Goal: Task Accomplishment & Management: Complete application form

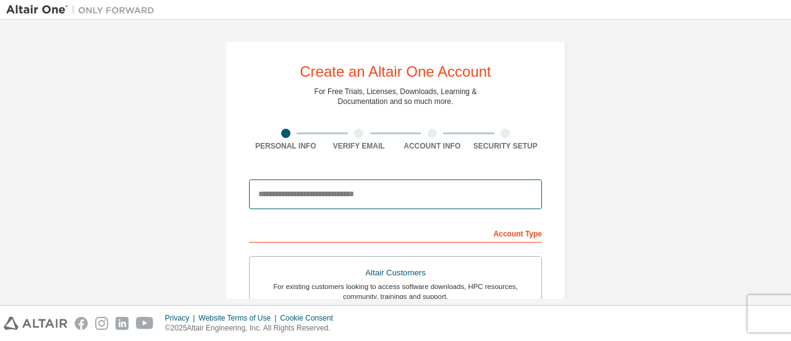
click at [440, 198] on input "email" at bounding box center [395, 194] width 293 height 30
type input "**********"
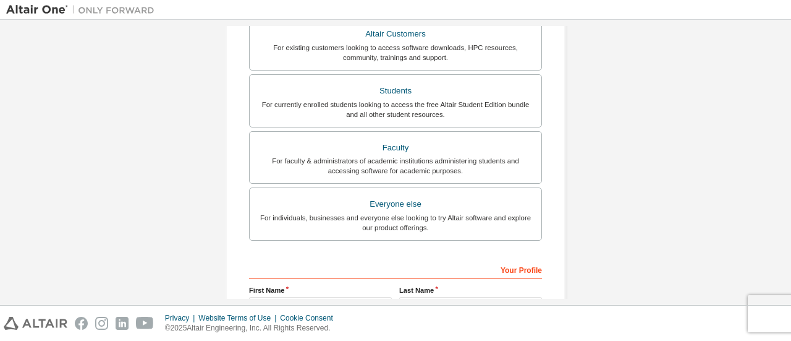
scroll to position [378, 0]
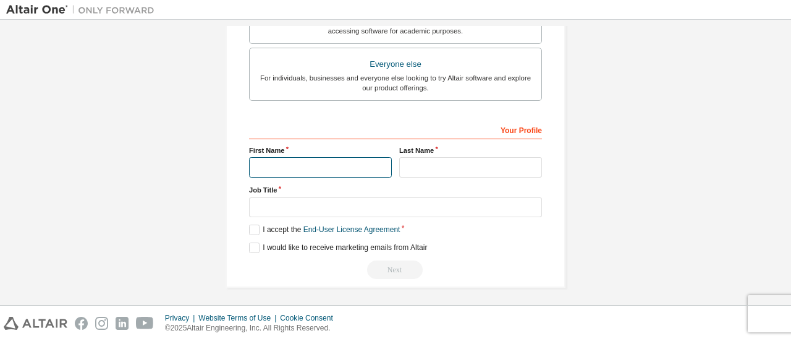
click at [354, 165] on input "text" at bounding box center [320, 167] width 143 height 20
click at [329, 168] on input "text" at bounding box center [320, 167] width 143 height 20
type input "*"
type input "****"
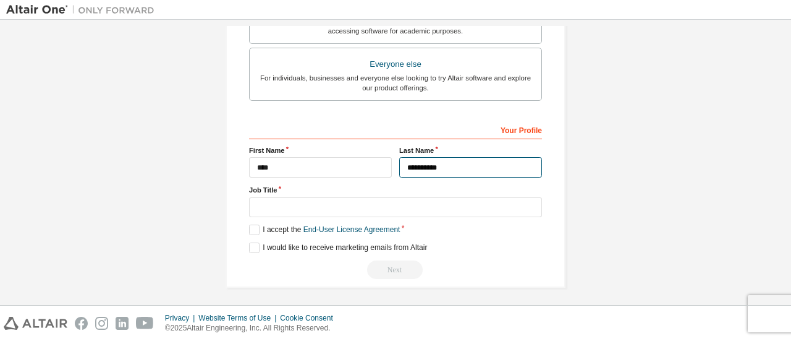
type input "**********"
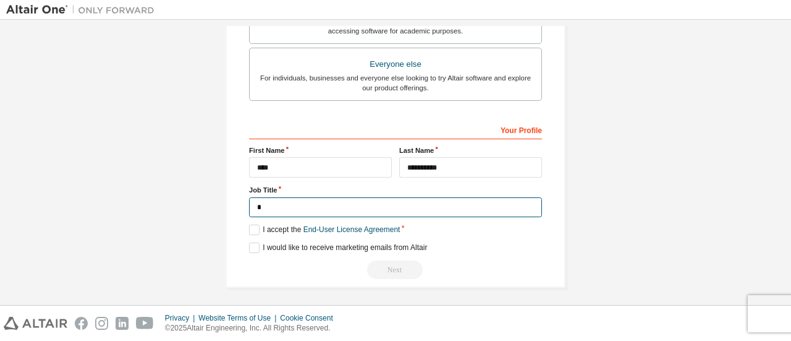
type input "*"
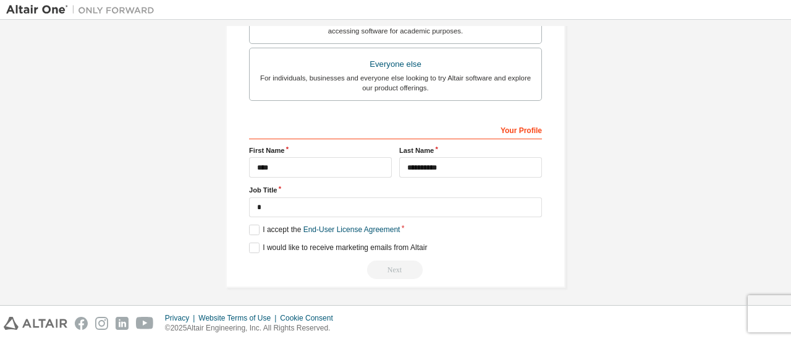
click at [397, 268] on div "Next" at bounding box center [395, 269] width 293 height 19
click at [388, 263] on div "Next" at bounding box center [395, 269] width 293 height 19
click at [251, 227] on label "I accept the End-User License Agreement" at bounding box center [324, 229] width 151 height 11
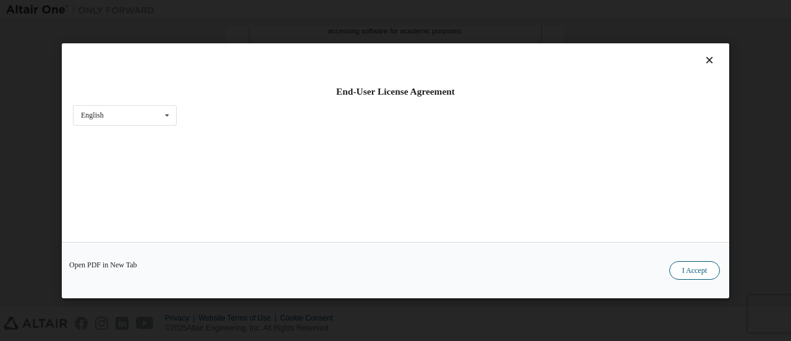
click at [695, 269] on button "I Accept" at bounding box center [695, 269] width 51 height 19
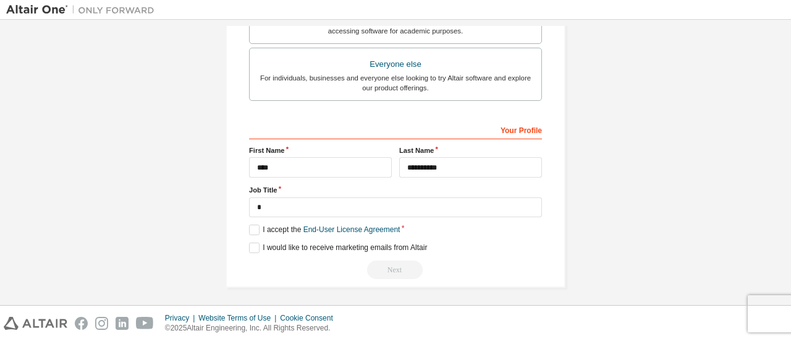
click at [392, 265] on div "Next" at bounding box center [395, 269] width 293 height 19
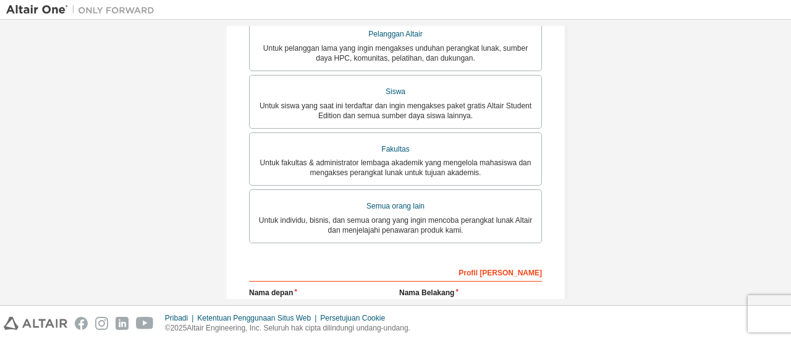
scroll to position [252, 0]
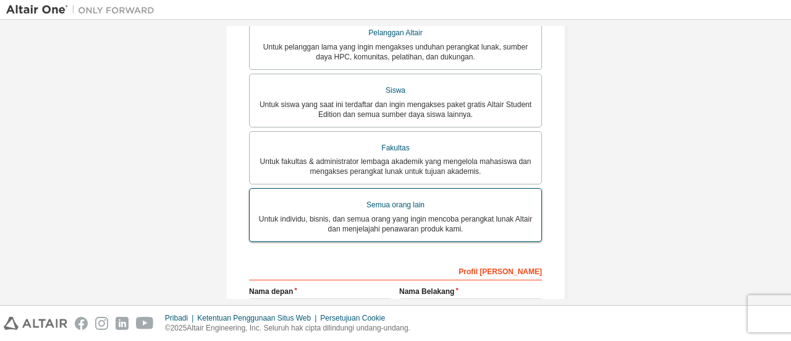
click at [466, 197] on div "Semua orang lain" at bounding box center [395, 205] width 277 height 18
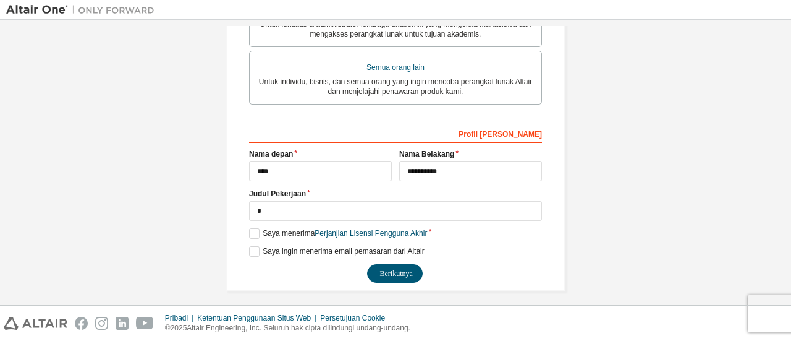
scroll to position [393, 0]
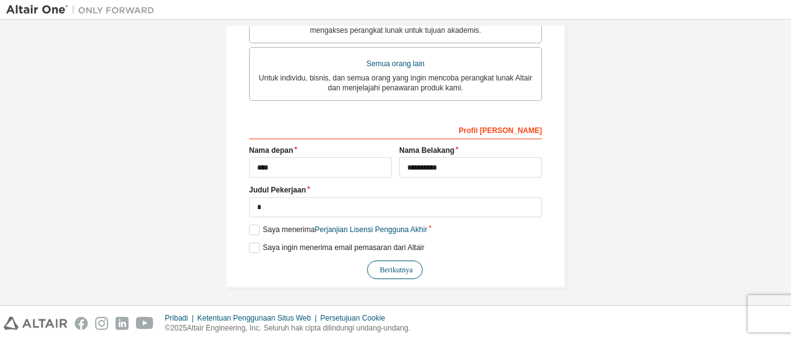
click at [409, 266] on button "Berikutnya" at bounding box center [395, 269] width 56 height 19
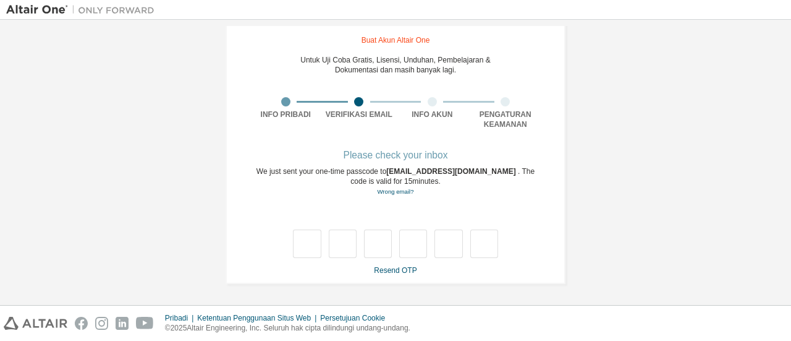
scroll to position [34, 0]
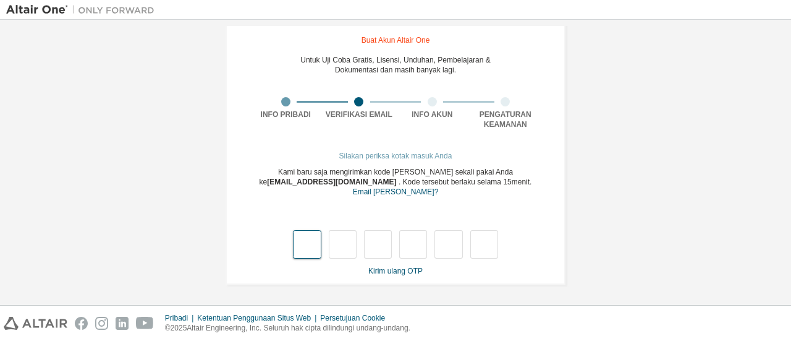
type input "*"
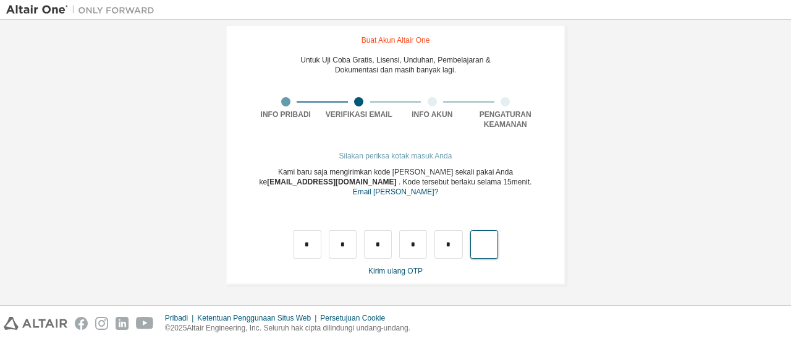
type input "*"
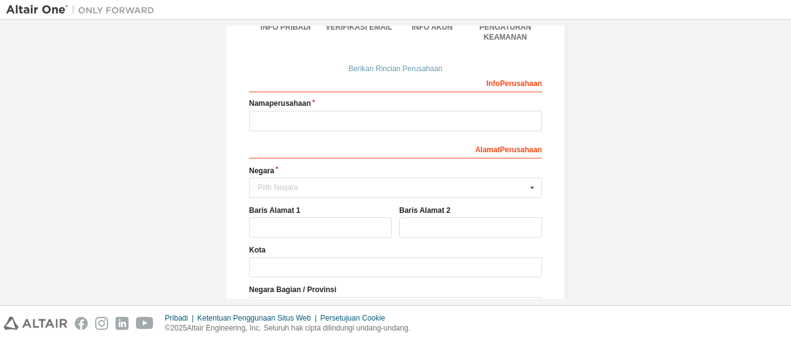
scroll to position [108, 0]
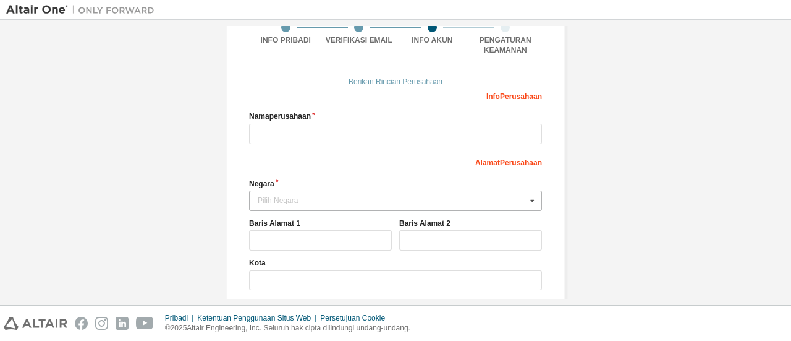
click at [496, 202] on div "Pilih Negara" at bounding box center [392, 200] width 269 height 7
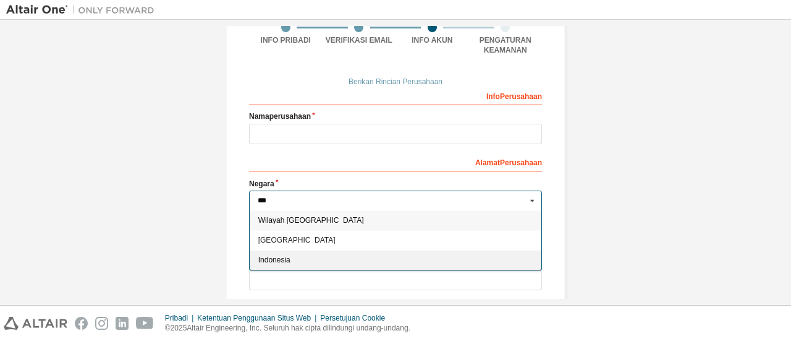
type input "***"
click at [341, 257] on span "Indonesia" at bounding box center [395, 259] width 275 height 7
type input "***"
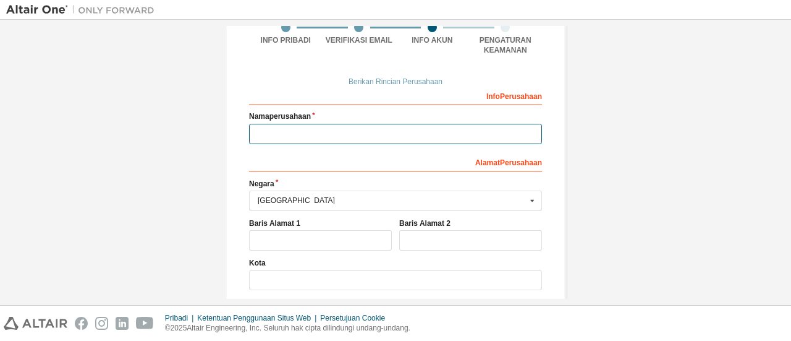
click at [436, 138] on input "text" at bounding box center [395, 134] width 293 height 20
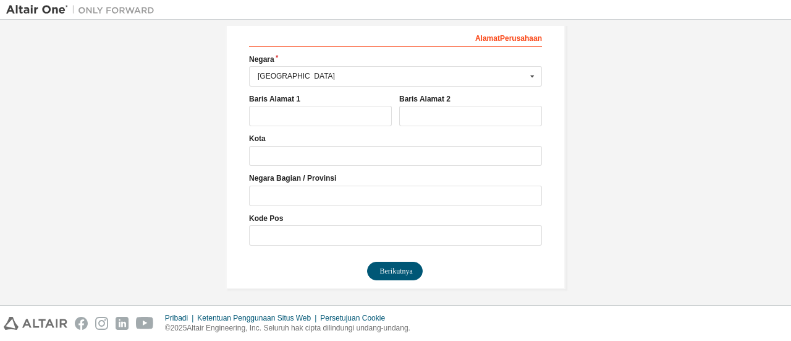
scroll to position [235, 0]
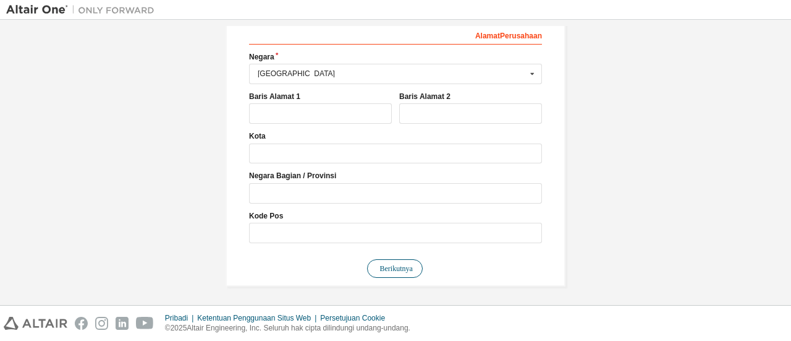
type input "*"
click at [401, 271] on button "Berikutnya" at bounding box center [395, 268] width 56 height 19
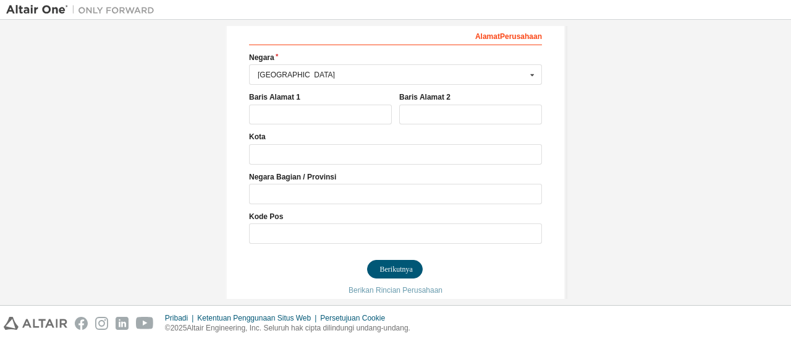
scroll to position [0, 0]
